Goal: Navigation & Orientation: Go to known website

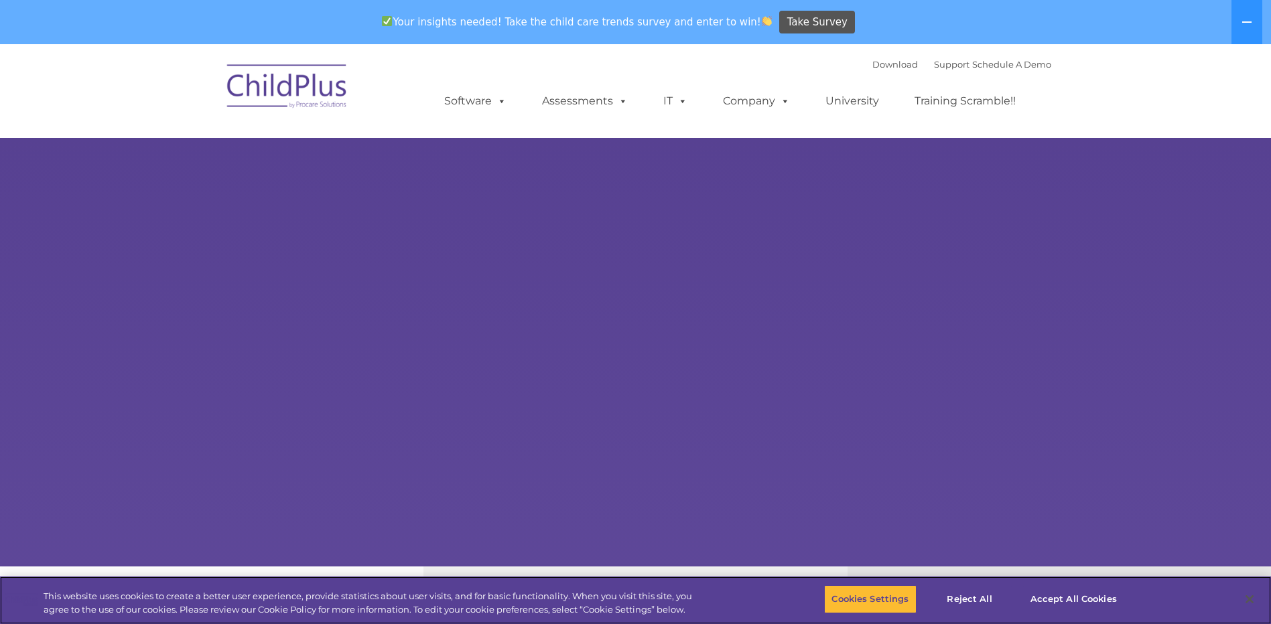
select select "MEDIUM"
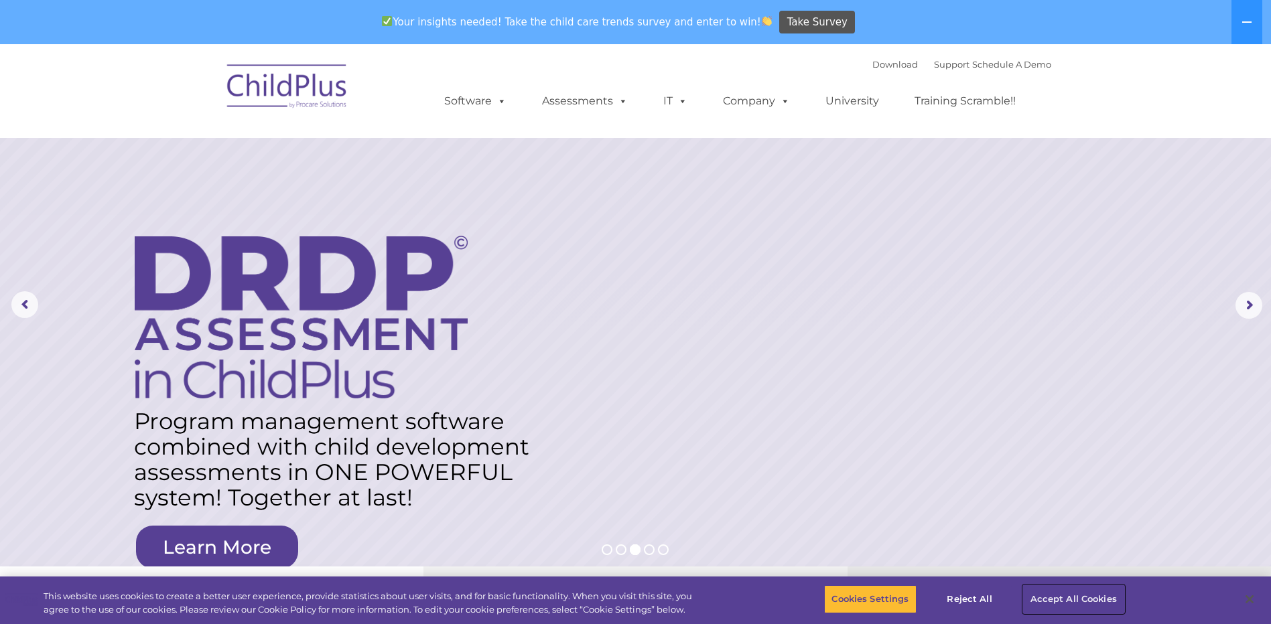
click at [1066, 594] on button "Accept All Cookies" at bounding box center [1073, 600] width 101 height 28
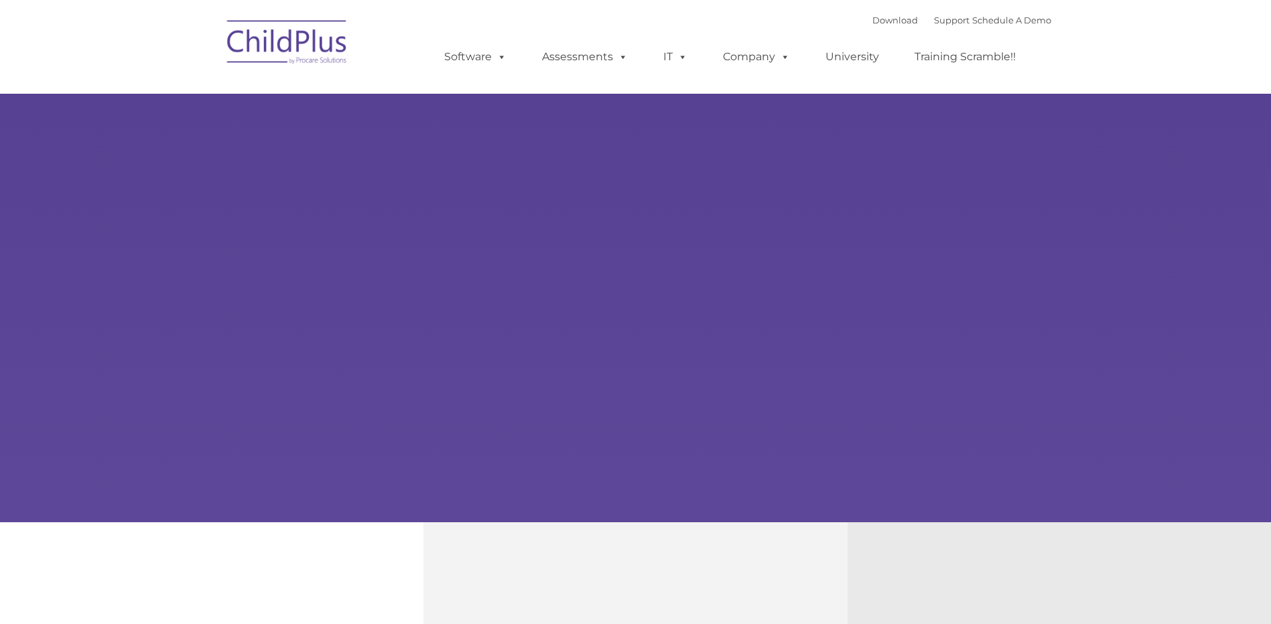
type input ""
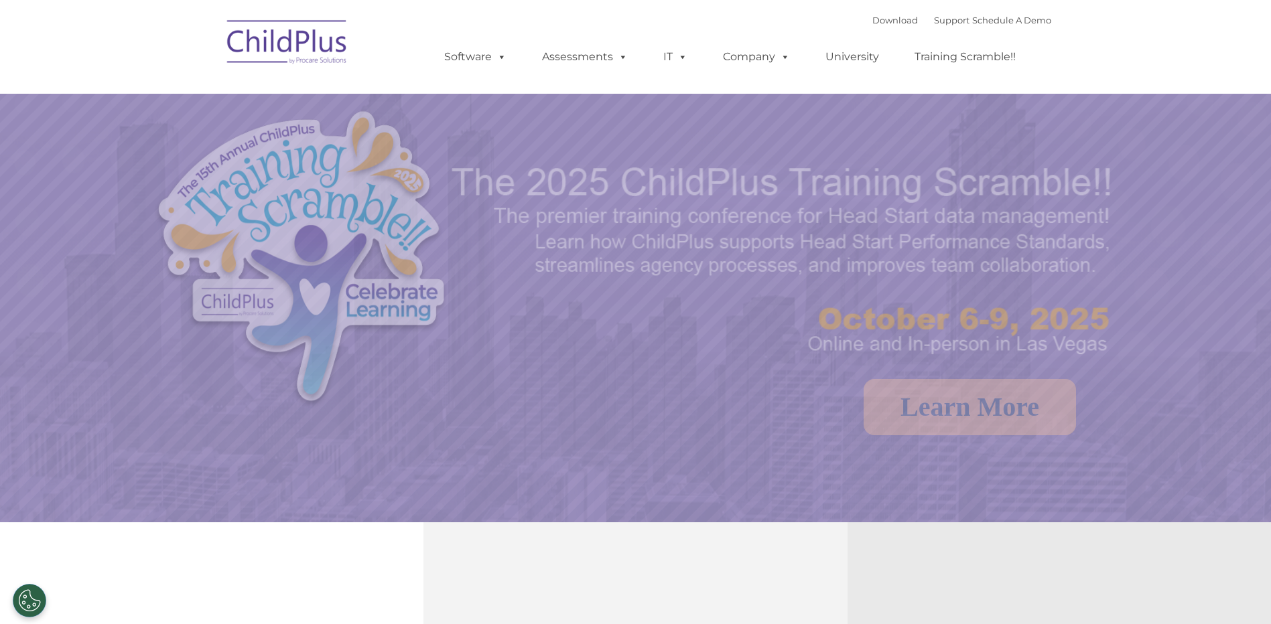
select select "MEDIUM"
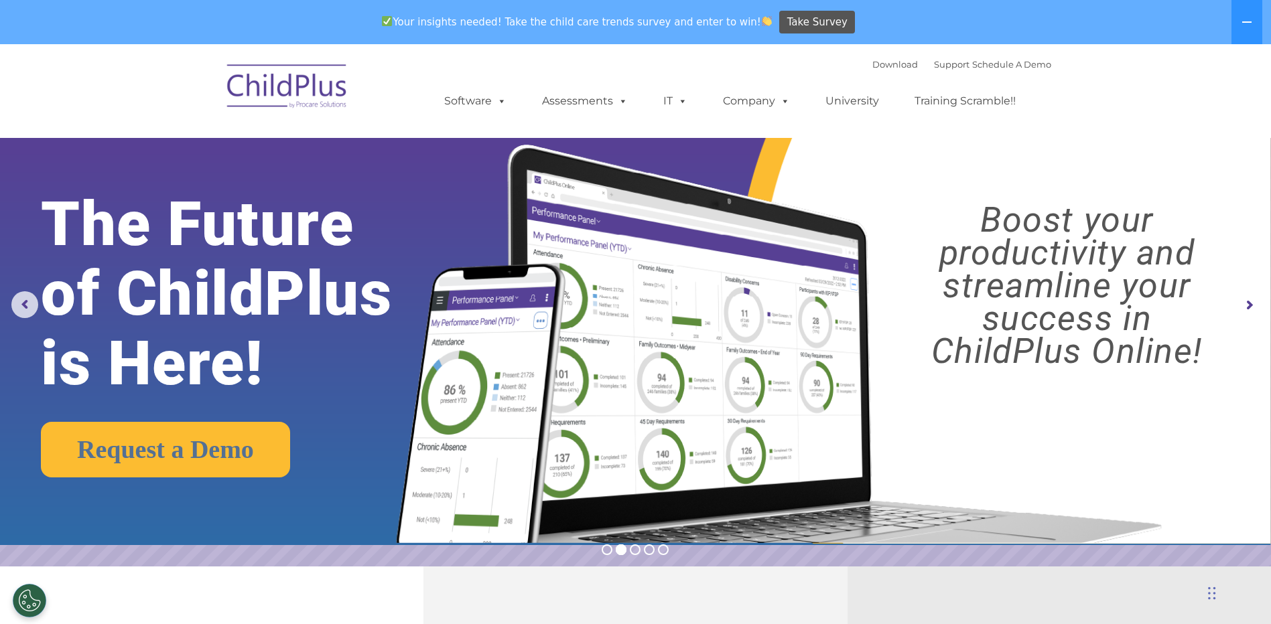
click at [1246, 305] on rs-arrow at bounding box center [1248, 305] width 27 height 27
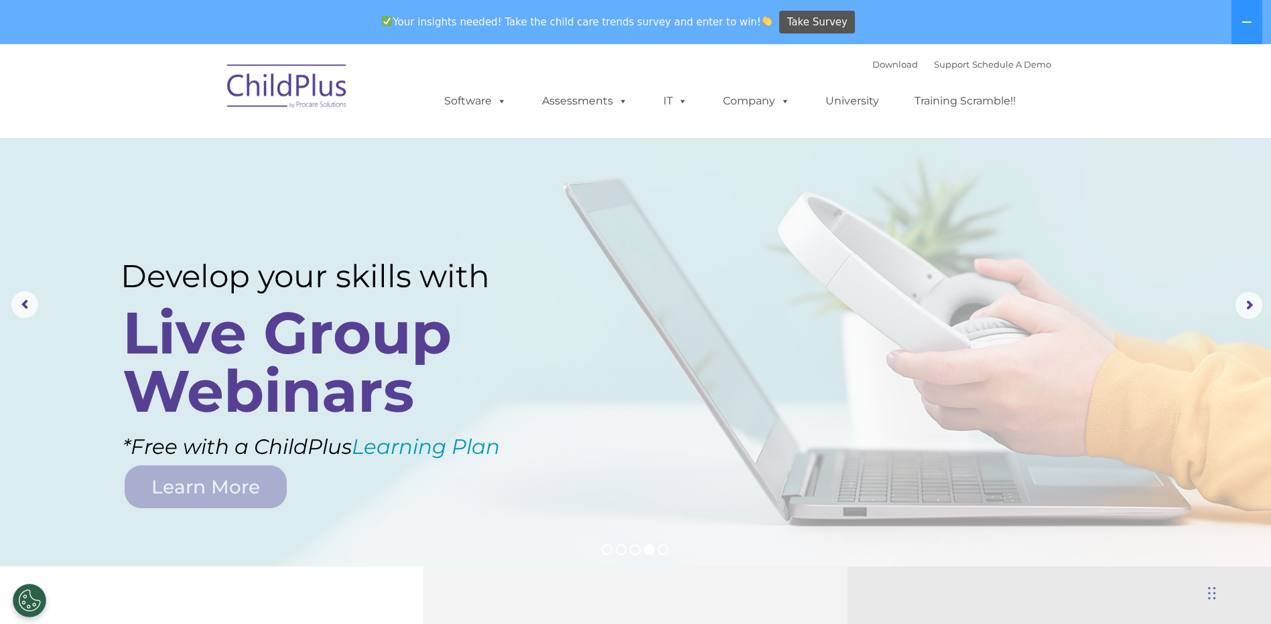
click at [294, 92] on img at bounding box center [287, 88] width 134 height 67
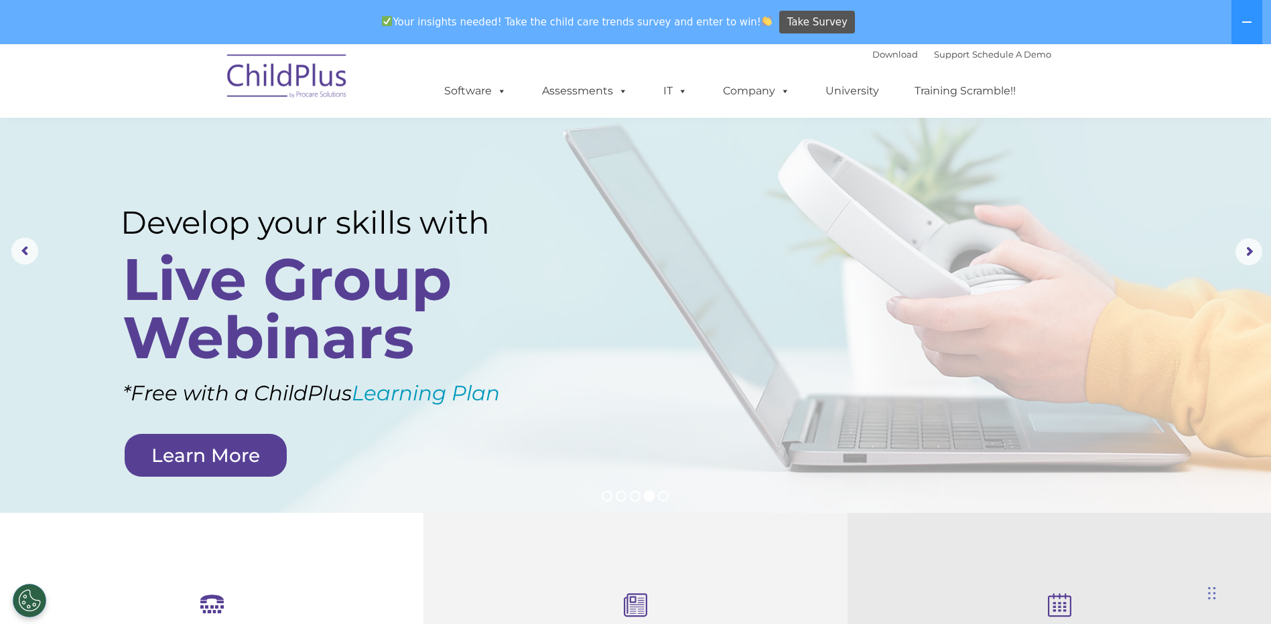
scroll to position [111, 0]
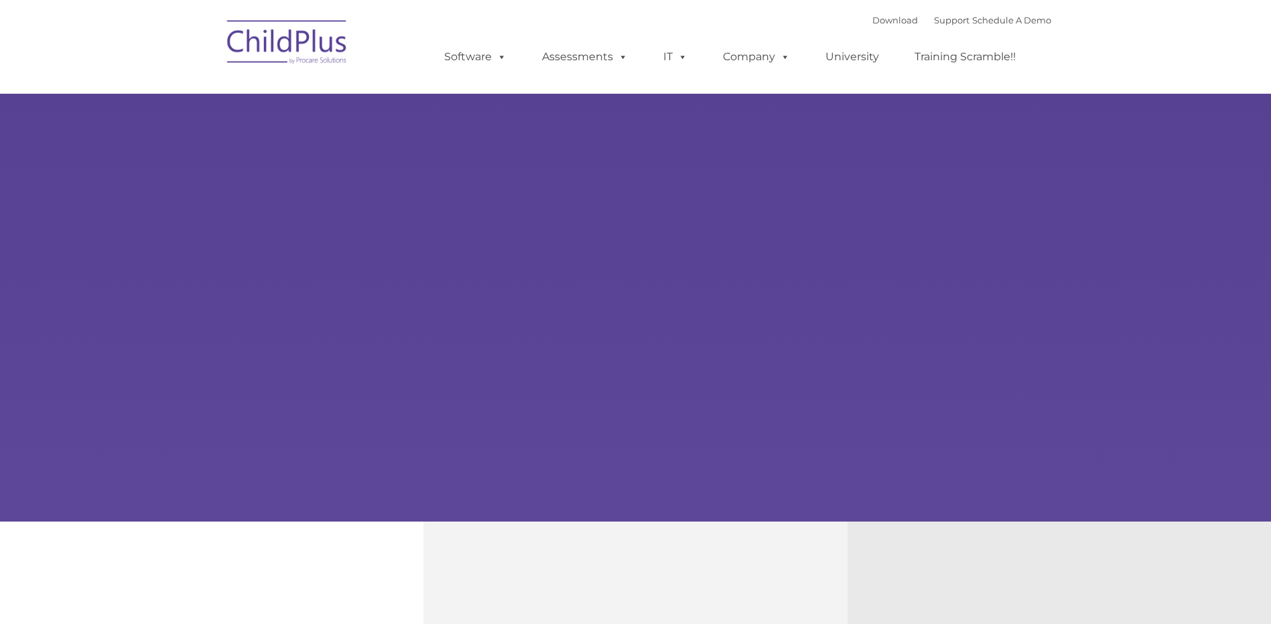
type input ""
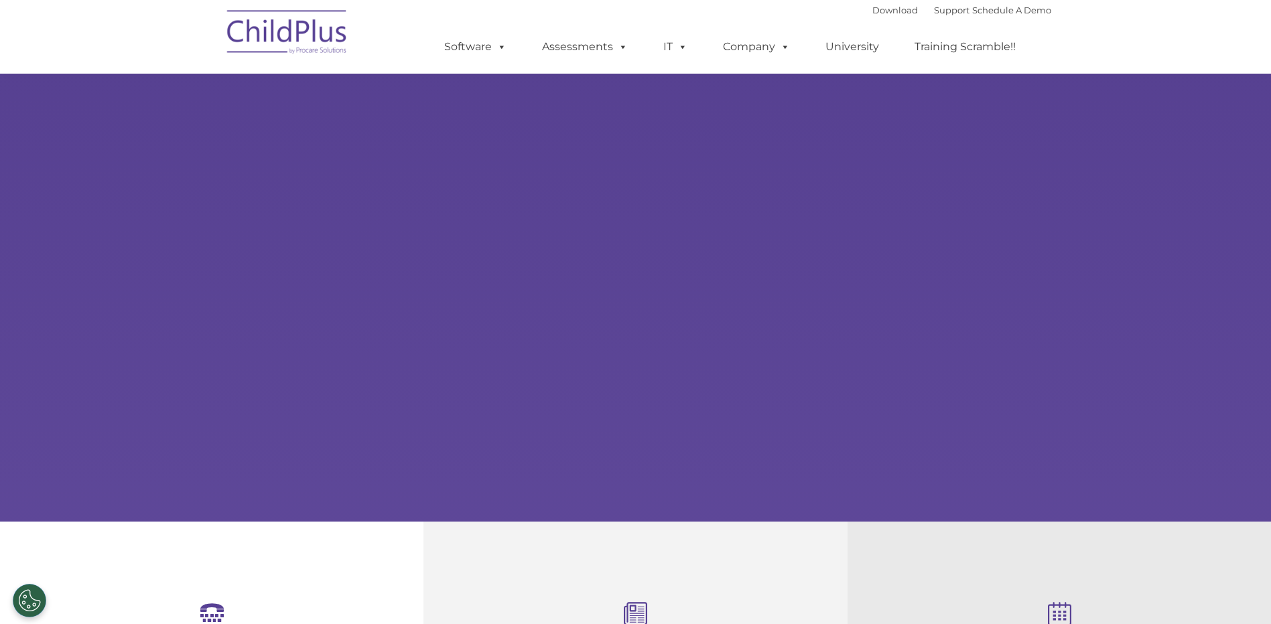
scroll to position [335, 0]
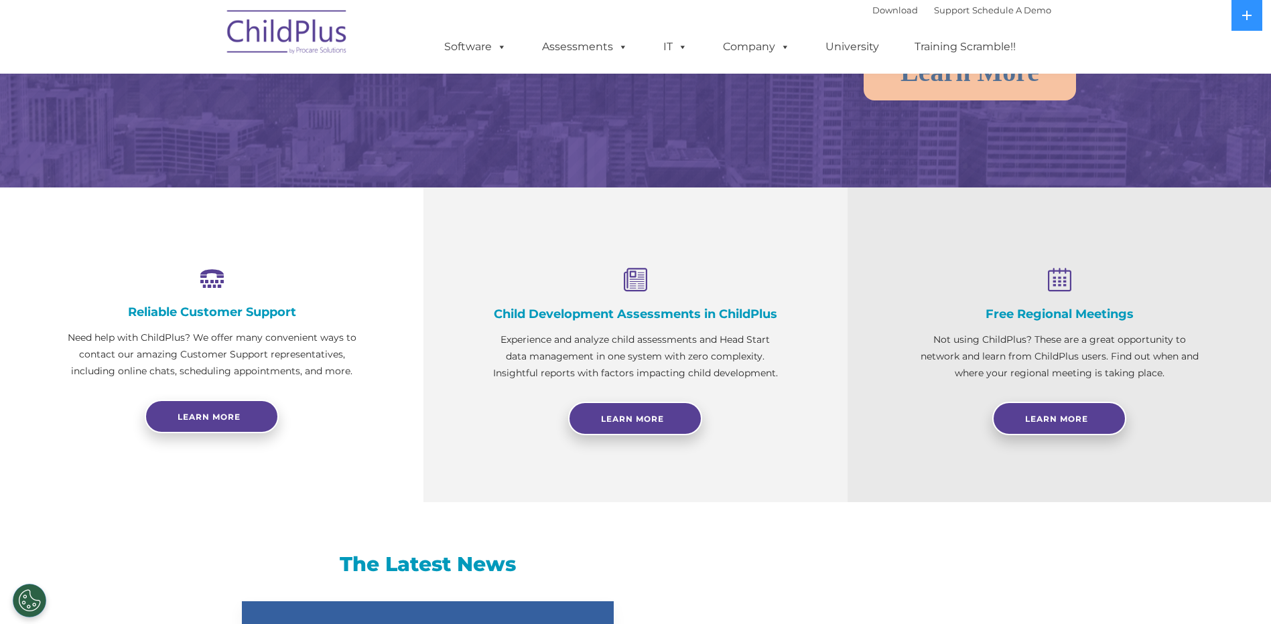
select select "MEDIUM"
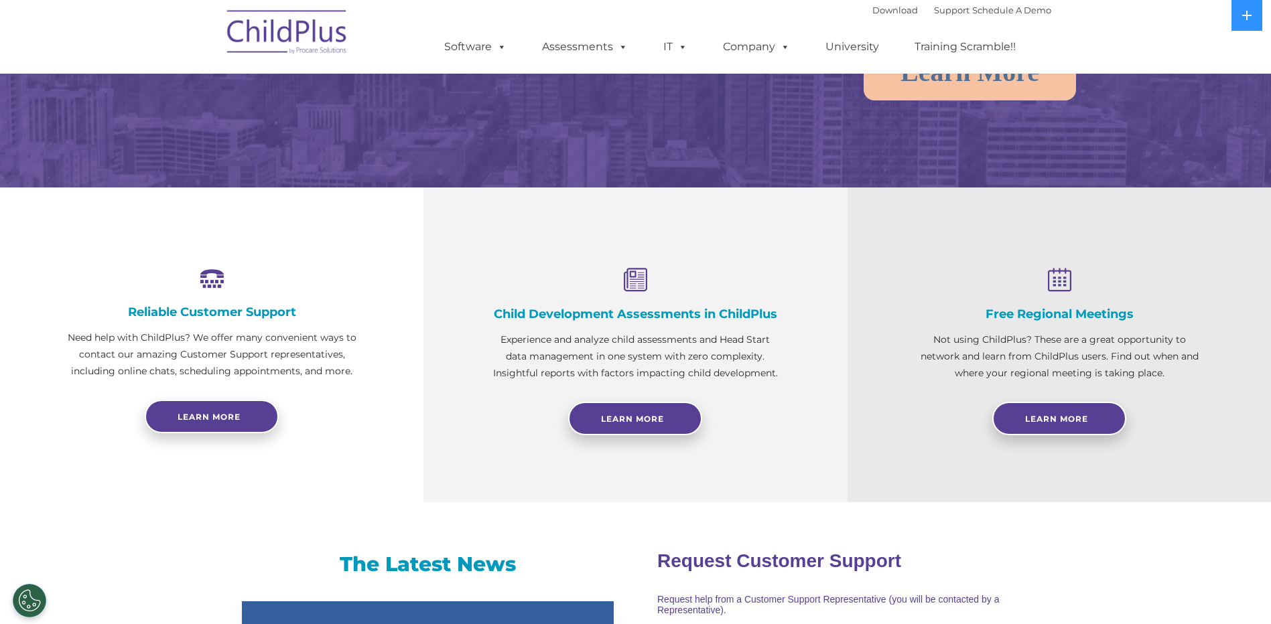
scroll to position [0, 0]
